Goal: Information Seeking & Learning: Learn about a topic

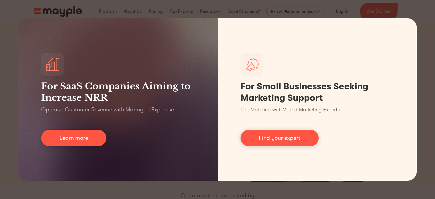
click at [424, 55] on div "For SaaS Companies Aiming to Increase NRR Optimize Customer Revenue with Manage…" at bounding box center [217, 99] width 435 height 199
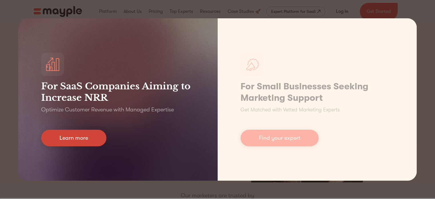
click at [91, 137] on link "Learn more" at bounding box center [73, 138] width 65 height 17
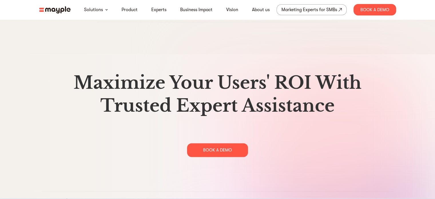
scroll to position [2945, 0]
